Goal: Task Accomplishment & Management: Manage account settings

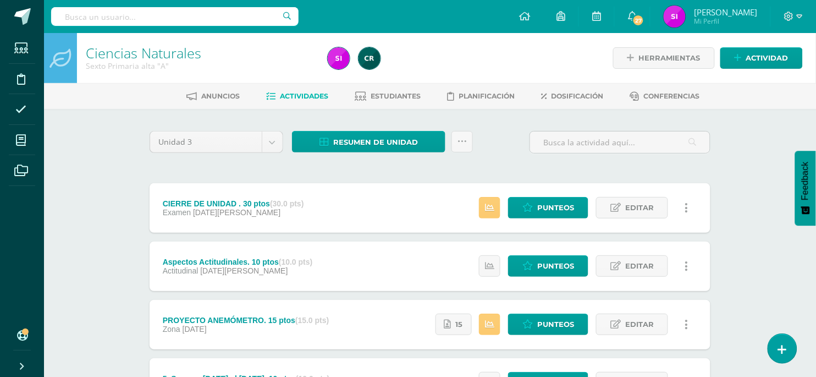
click at [85, 156] on div "Ciencias Naturales Sexto Primaria alta "A" Herramientas Detalle de asistencias …" at bounding box center [430, 344] width 772 height 622
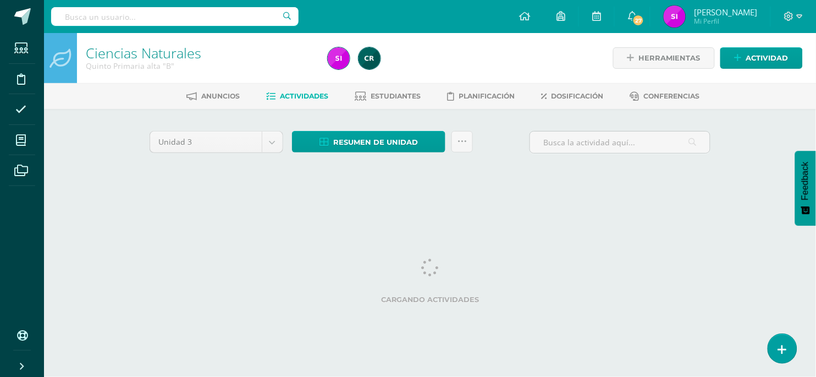
scroll to position [4295, 0]
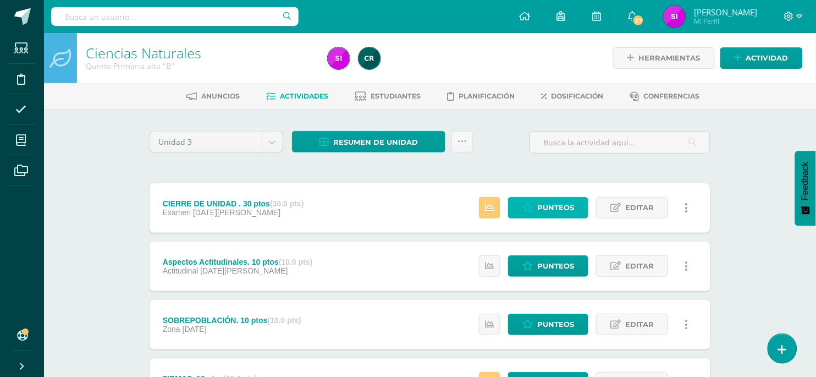
click at [540, 211] on span "Punteos" at bounding box center [555, 207] width 37 height 20
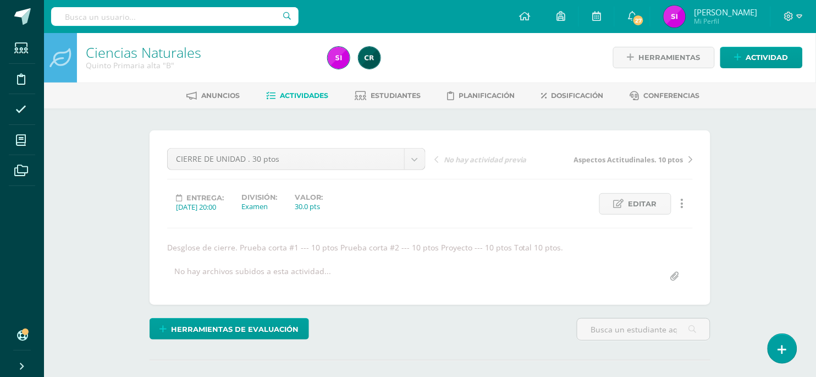
scroll to position [1, 0]
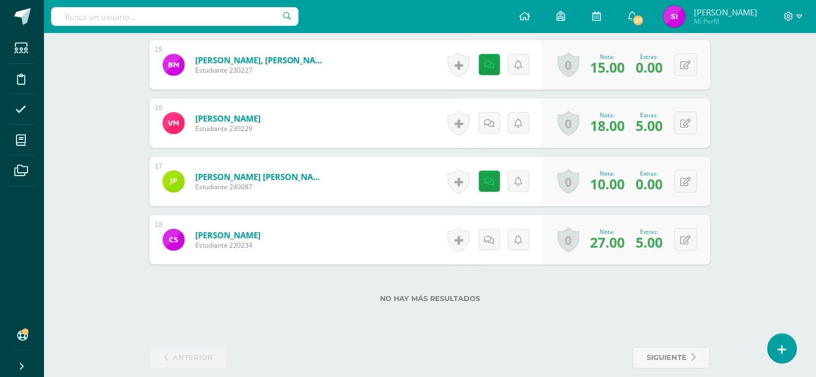
scroll to position [1228, 0]
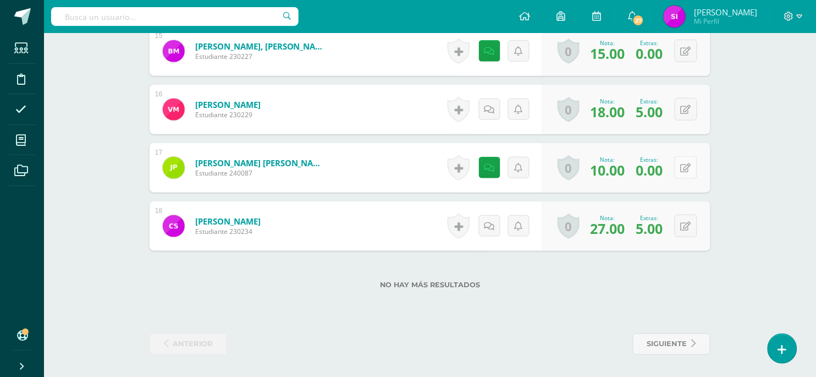
click at [694, 165] on button at bounding box center [686, 167] width 23 height 23
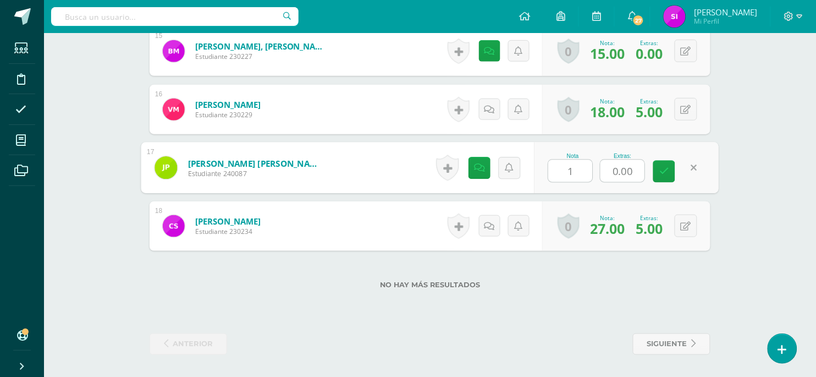
type input "18"
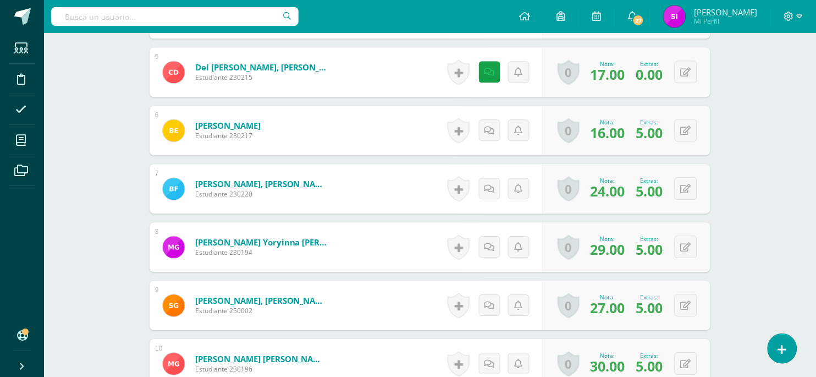
scroll to position [599, 0]
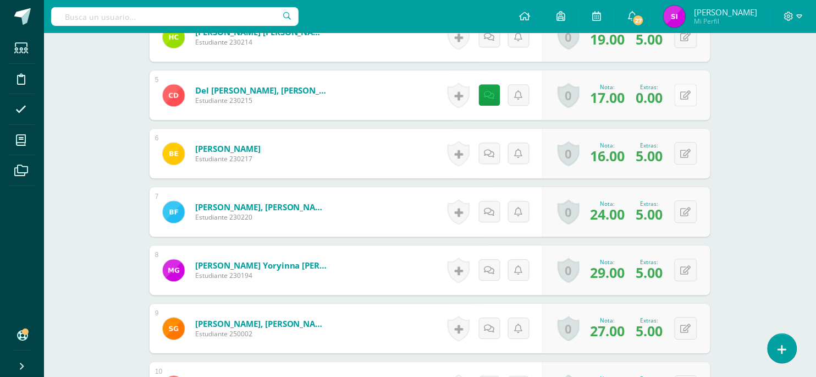
click at [689, 100] on icon at bounding box center [686, 95] width 10 height 9
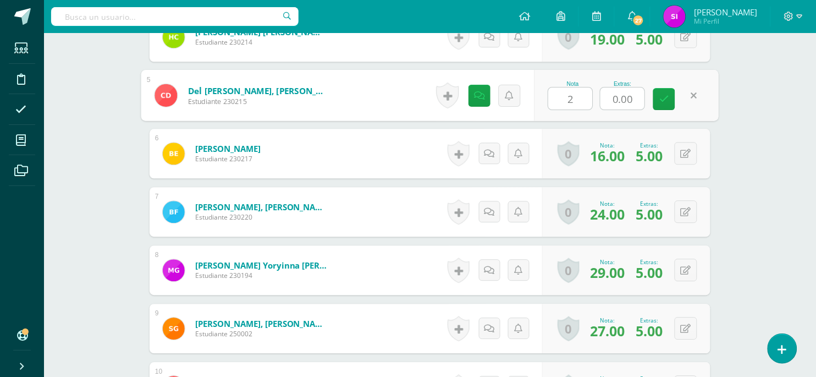
type input "26"
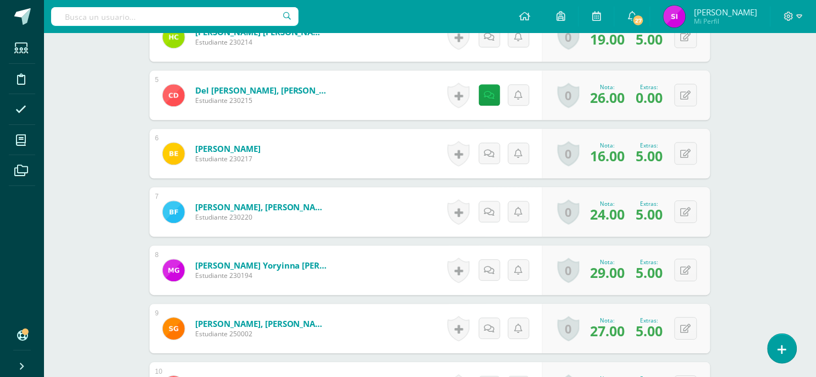
click at [744, 144] on div "Ciencias Naturales Quinto Primaria alta "B" Herramientas Detalle de asistencias…" at bounding box center [430, 219] width 772 height 1570
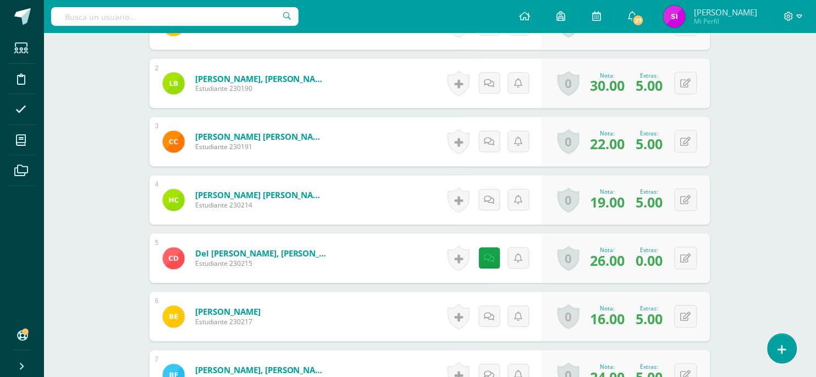
scroll to position [434, 0]
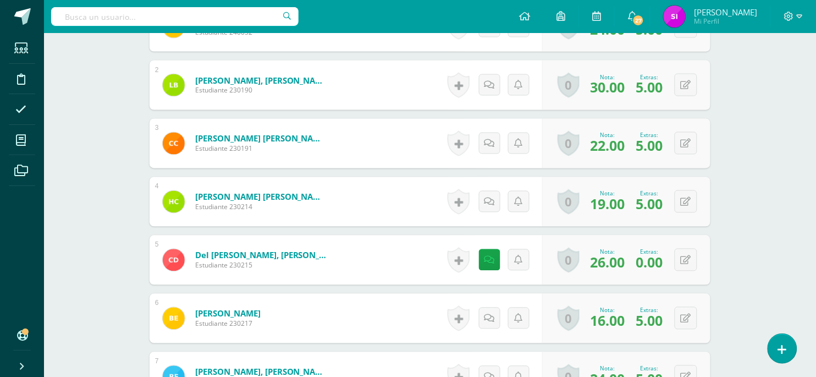
click at [737, 193] on div "Ciencias Naturales Quinto Primaria alta "B" Herramientas Detalle de asistencias…" at bounding box center [430, 384] width 772 height 1570
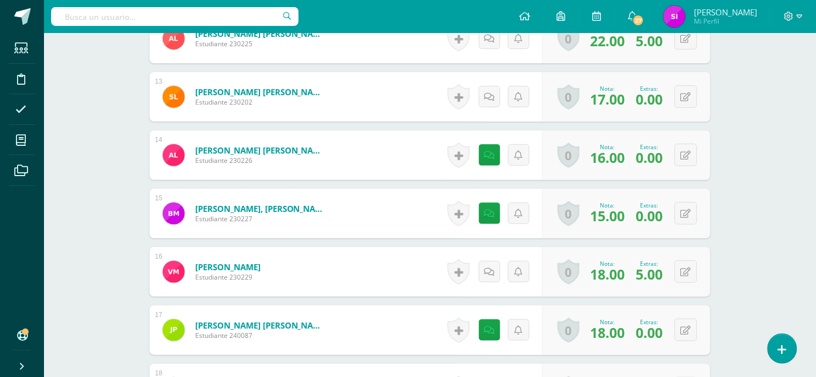
scroll to position [1067, 0]
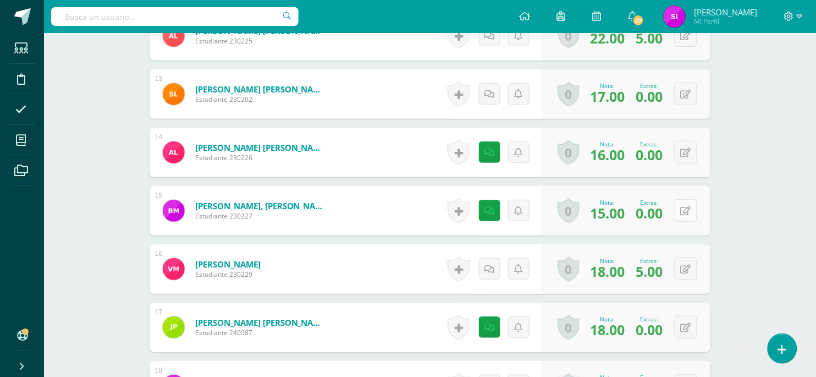
click at [687, 216] on button at bounding box center [686, 210] width 23 height 23
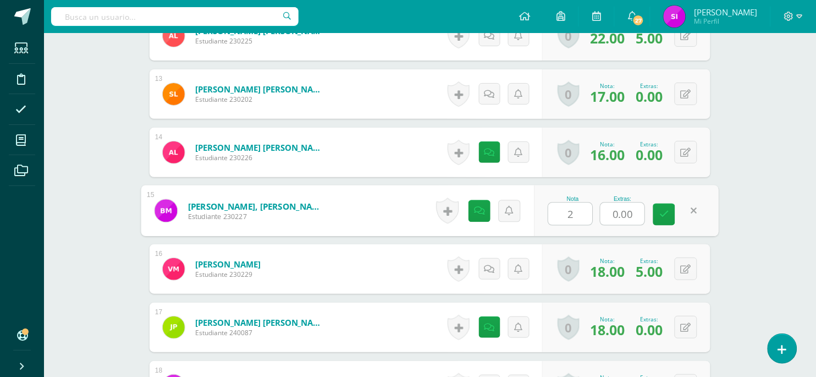
type input "24"
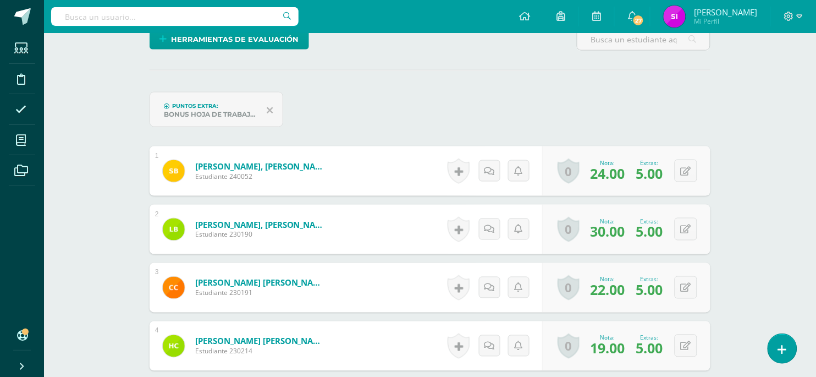
scroll to position [266, 0]
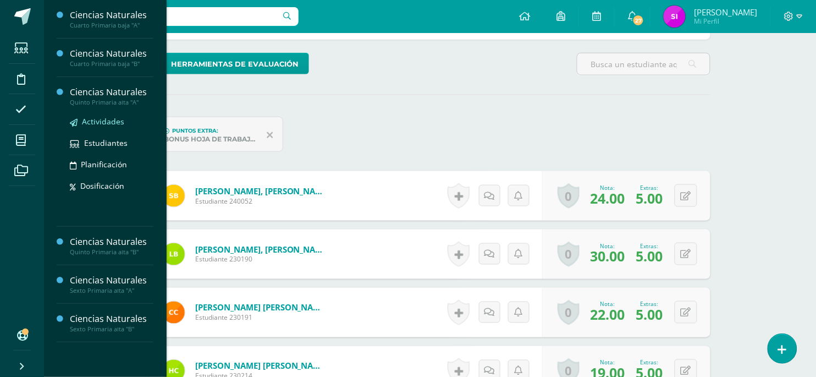
click at [99, 124] on span "Actividades" at bounding box center [103, 121] width 42 height 10
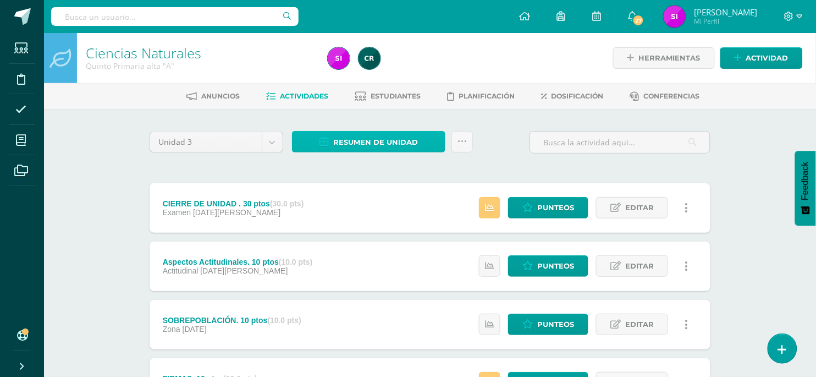
click at [390, 136] on span "Resumen de unidad" at bounding box center [375, 142] width 85 height 20
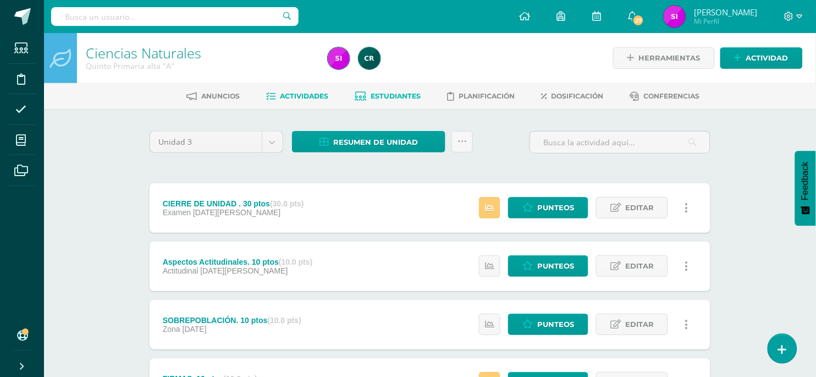
click at [394, 96] on span "Estudiantes" at bounding box center [396, 96] width 50 height 8
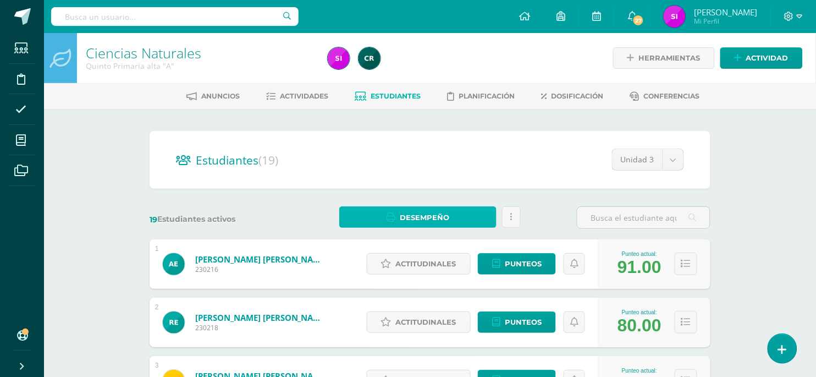
click at [423, 211] on span "Desempeño" at bounding box center [424, 217] width 49 height 20
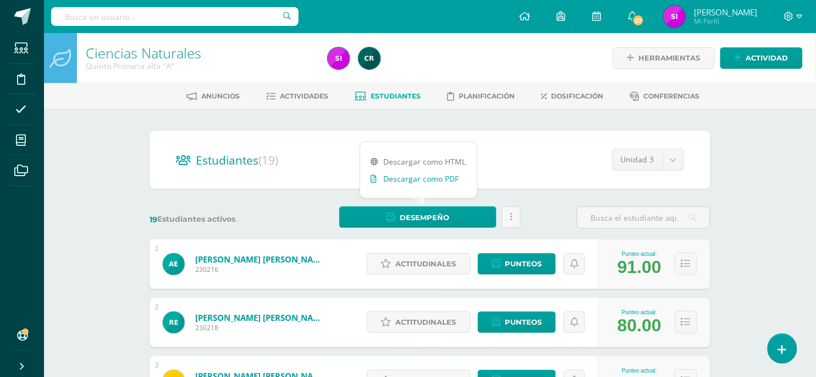
click at [422, 179] on link "Descargar como PDF" at bounding box center [418, 178] width 117 height 17
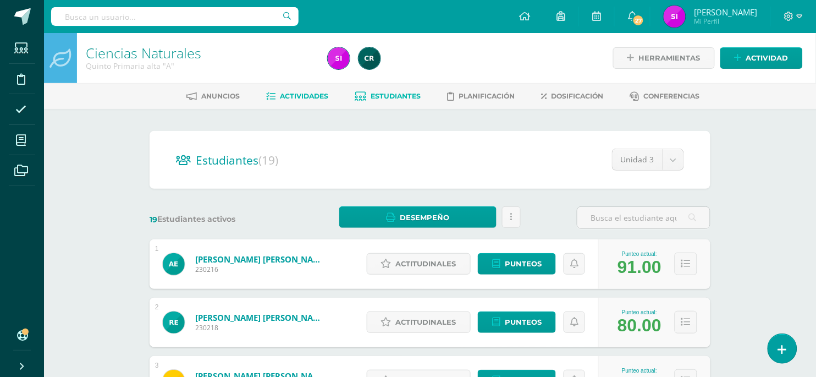
click at [314, 95] on span "Actividades" at bounding box center [304, 96] width 48 height 8
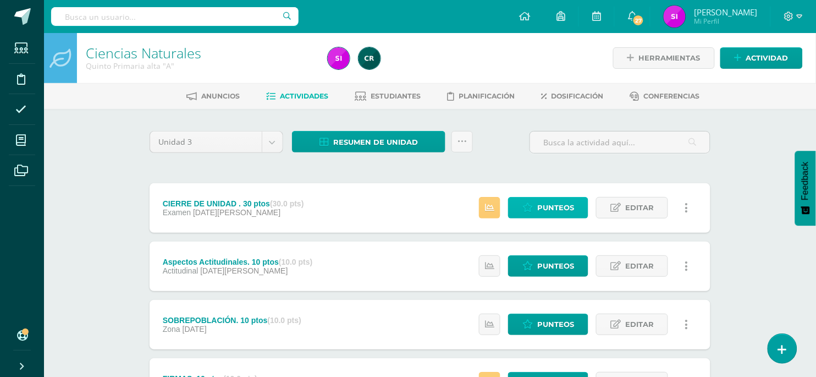
click at [540, 212] on span "Punteos" at bounding box center [555, 207] width 37 height 20
